Goal: Information Seeking & Learning: Understand process/instructions

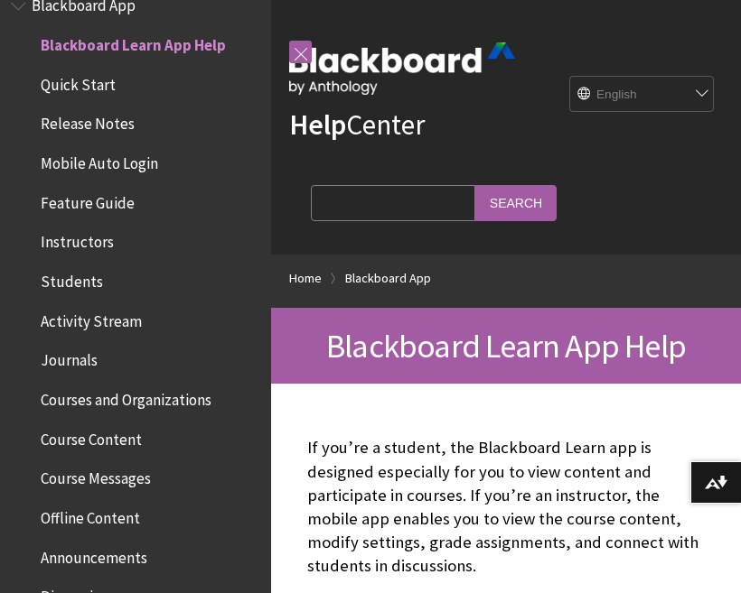
click at [652, 105] on select "English عربية Català Cymraeg Deutsch Español Suomi Français עברית Italiano 日本語 …" at bounding box center [642, 95] width 144 height 36
select select "/ar-sa/Blackboard_App"
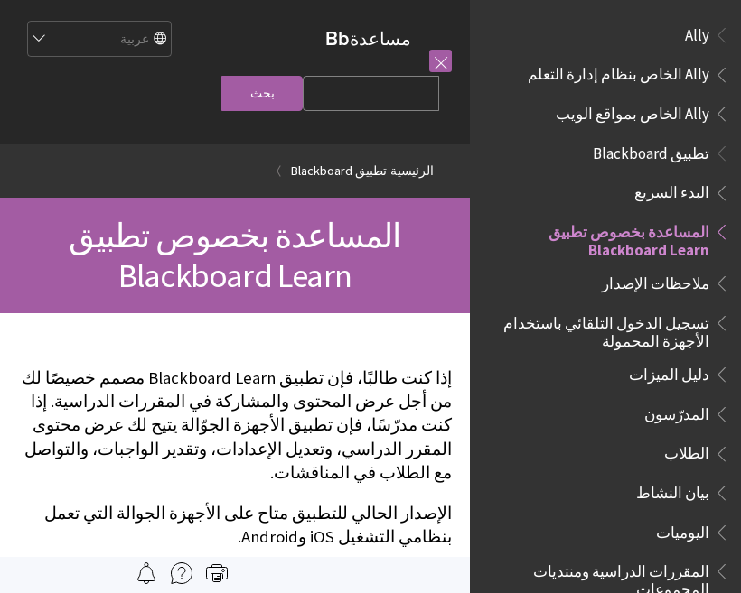
scroll to position [187, 0]
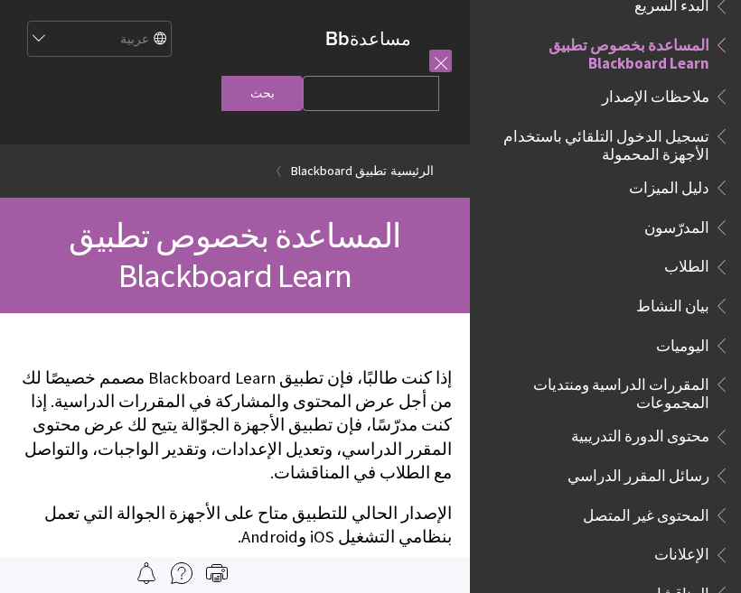
click at [696, 139] on span "تسجيل الدخول التلقائي باستخدام الأجهزة المحمولة" at bounding box center [600, 142] width 218 height 42
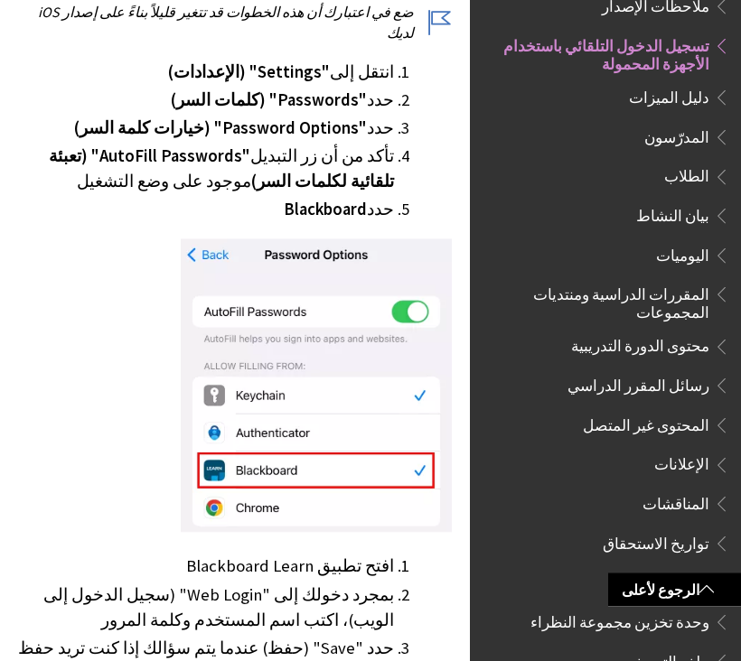
scroll to position [654, 0]
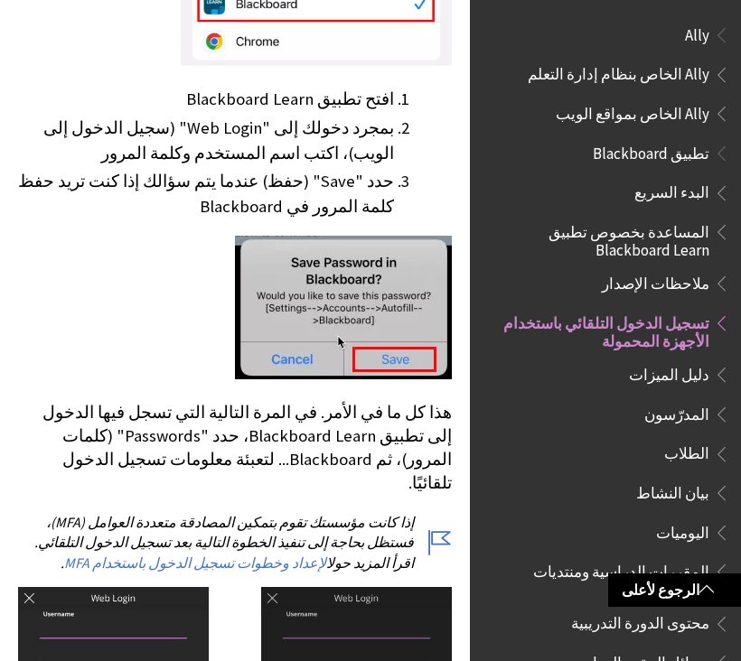
click at [661, 152] on span "تطبيق Blackboard" at bounding box center [650, 150] width 116 height 24
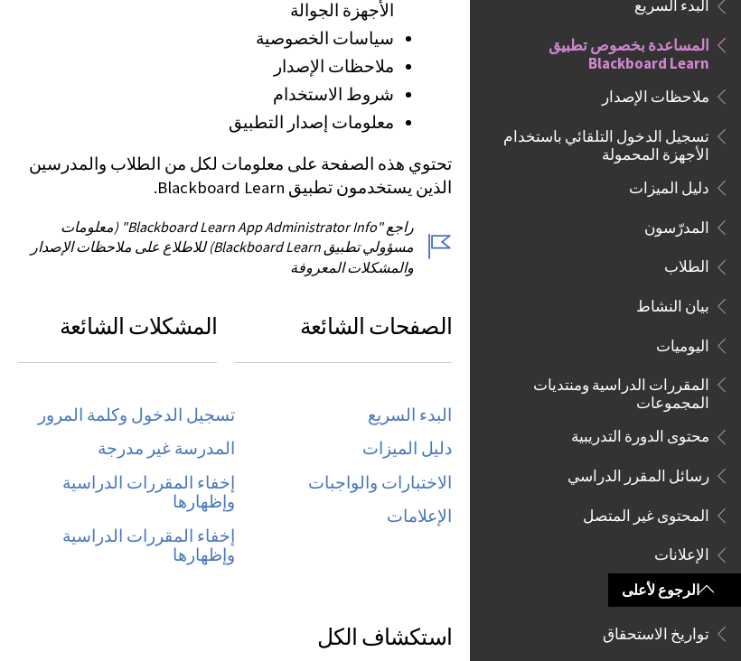
scroll to position [736, 0]
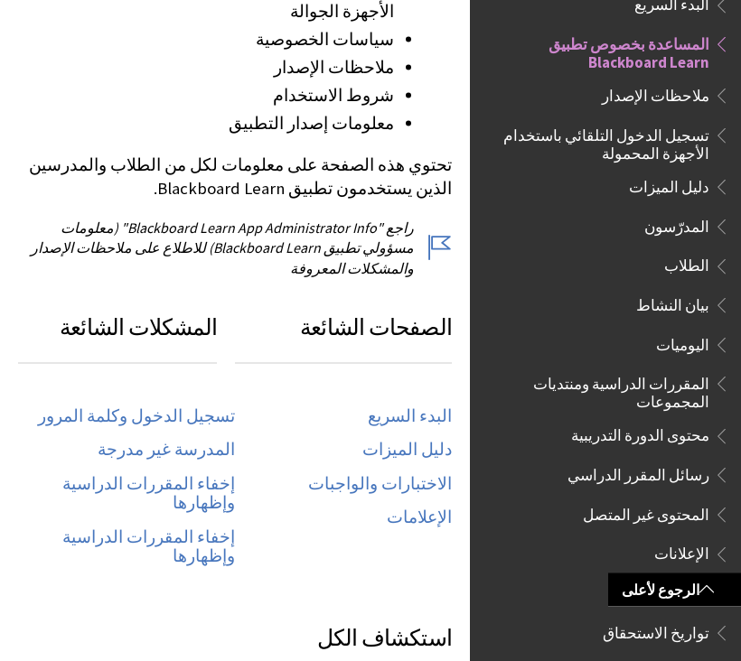
click at [191, 406] on link "تسجيل الدخول وكلمة المرور" at bounding box center [136, 416] width 197 height 21
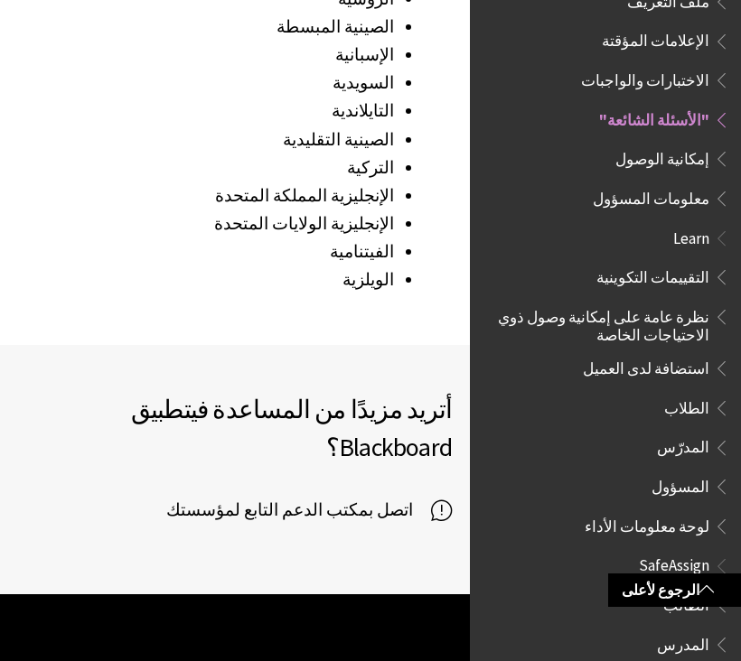
scroll to position [2959, 0]
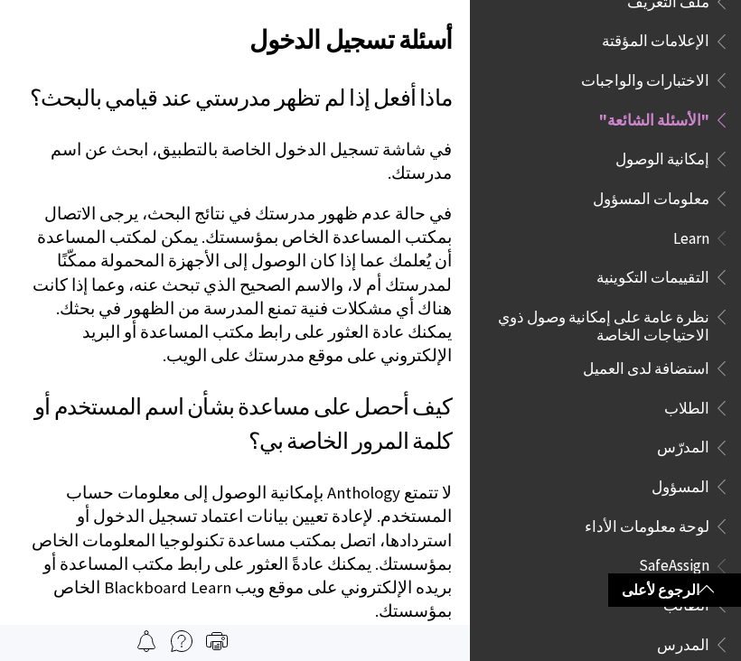
scroll to position [2959, 0]
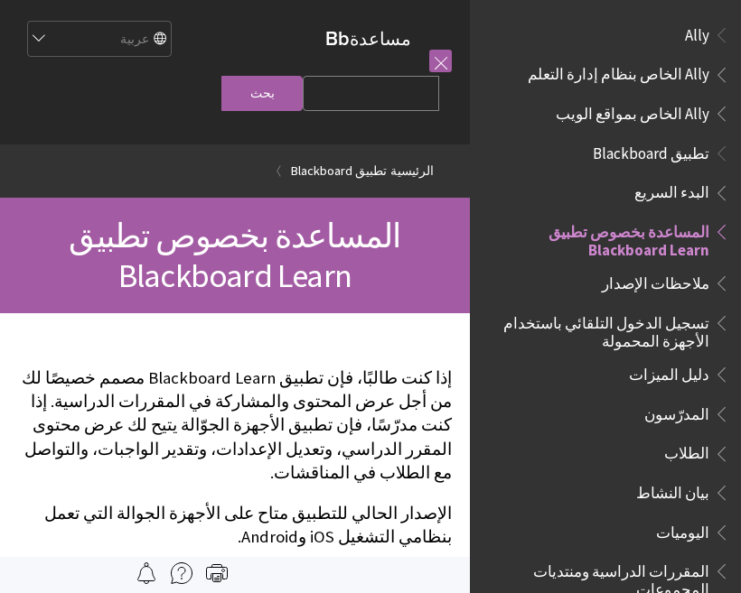
scroll to position [187, 0]
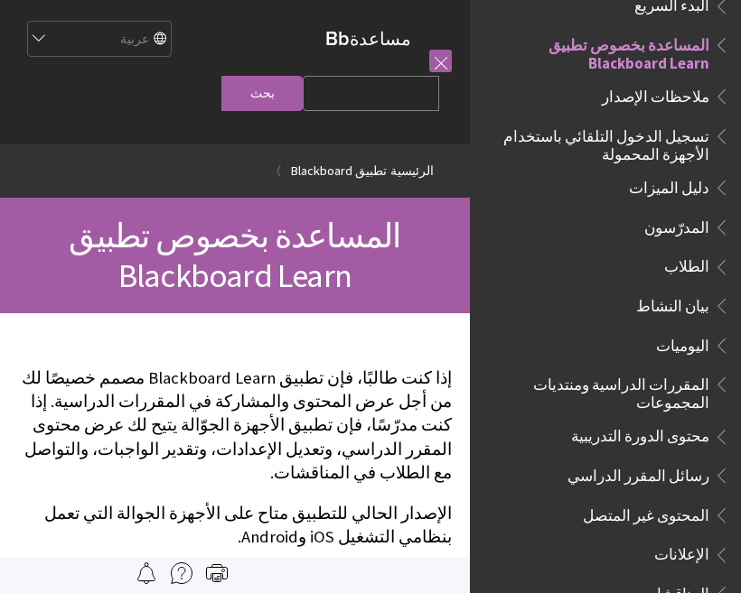
click at [666, 55] on span "المساعدة بخصوص تطبيق Blackboard Learn" at bounding box center [600, 51] width 218 height 42
click at [676, 45] on span "المساعدة بخصوص تطبيق Blackboard Learn" at bounding box center [600, 51] width 218 height 42
click at [676, 44] on span "المساعدة بخصوص تطبيق Blackboard Learn" at bounding box center [600, 51] width 218 height 42
click at [718, 51] on span "Book outline for Blackboard App Help" at bounding box center [718, 41] width 19 height 23
click at [690, 108] on ul "البدء السريع المساعدة بخصوص تطبيق Blackboard Learn ملاحظات الإصدار تسجيل الدخول…" at bounding box center [604, 478] width 249 height 974
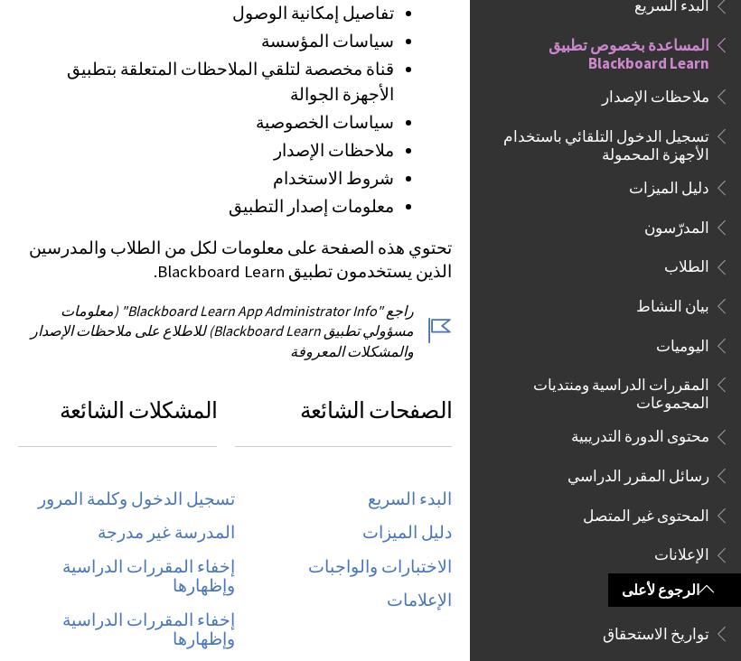
scroll to position [737, 0]
